Goal: Information Seeking & Learning: Learn about a topic

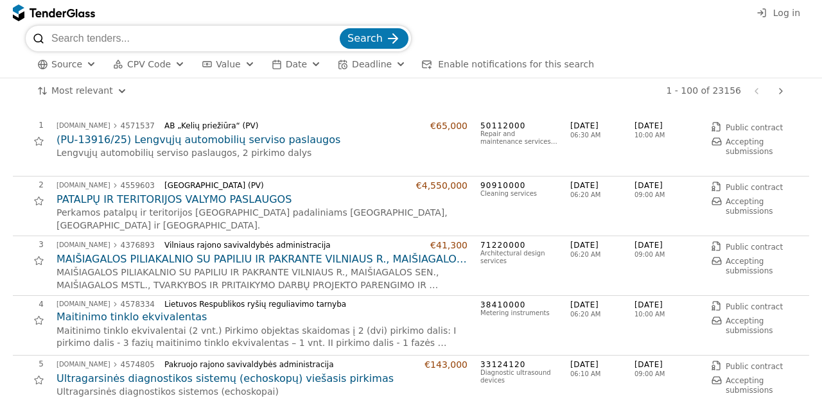
click at [150, 58] on div "Source CPV Code Type Buyer Value Date Deadline Enable notifications for this se…" at bounding box center [411, 64] width 771 height 26
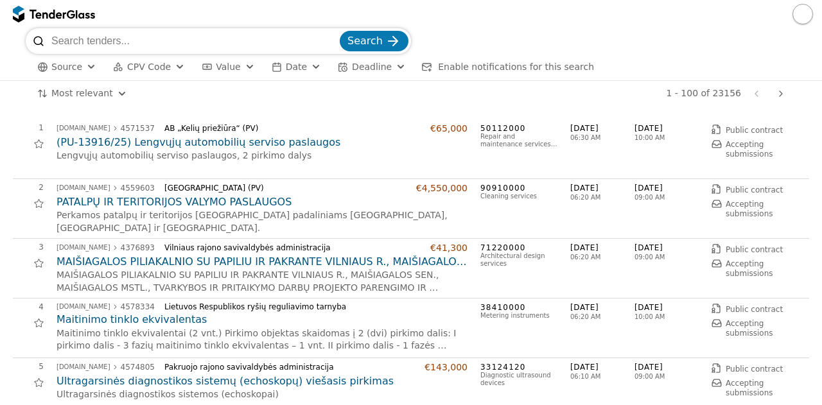
click at [168, 67] on div "button" at bounding box center [180, 67] width 46 height 44
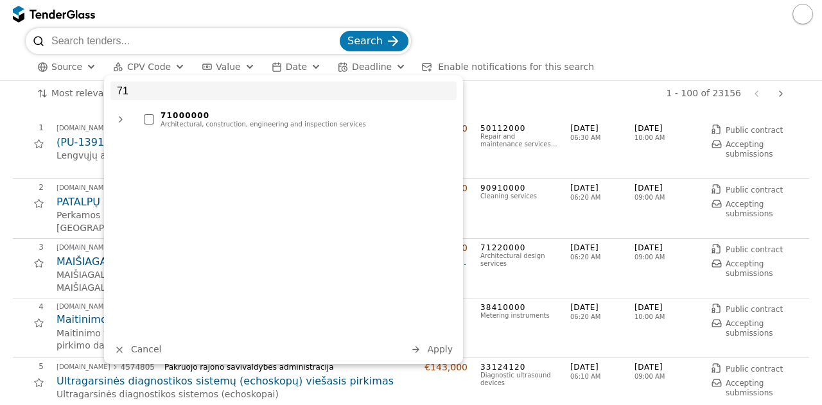
type input "71"
click at [198, 109] on div "71000000 Architectural, construction, engineering and inspection services" at bounding box center [296, 119] width 319 height 23
click at [440, 346] on span "Apply" at bounding box center [440, 349] width 26 height 10
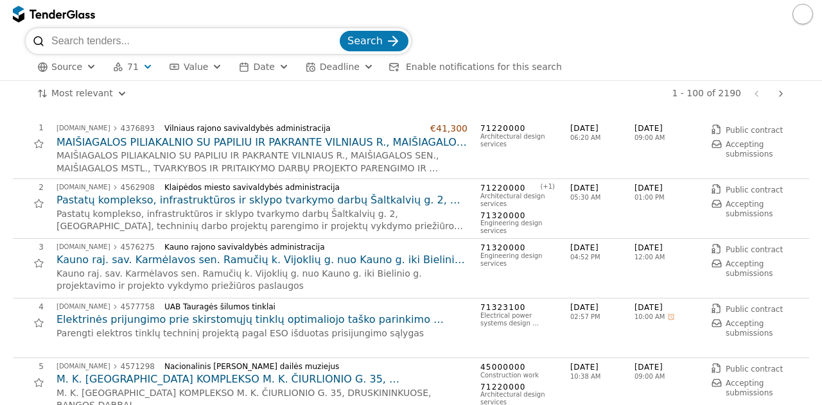
click at [437, 355] on div "4 [DOMAIN_NAME] 4577758 UAB Tauragės šilumos tinklai Elektrinės prijungimo prie…" at bounding box center [411, 329] width 796 height 60
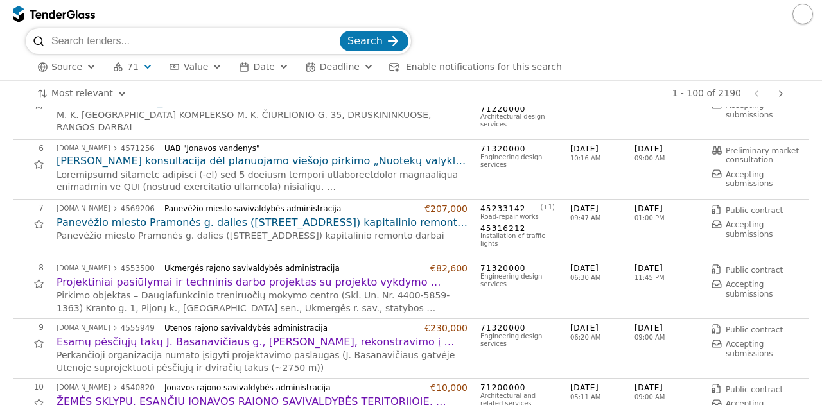
scroll to position [283, 0]
